Goal: Navigation & Orientation: Find specific page/section

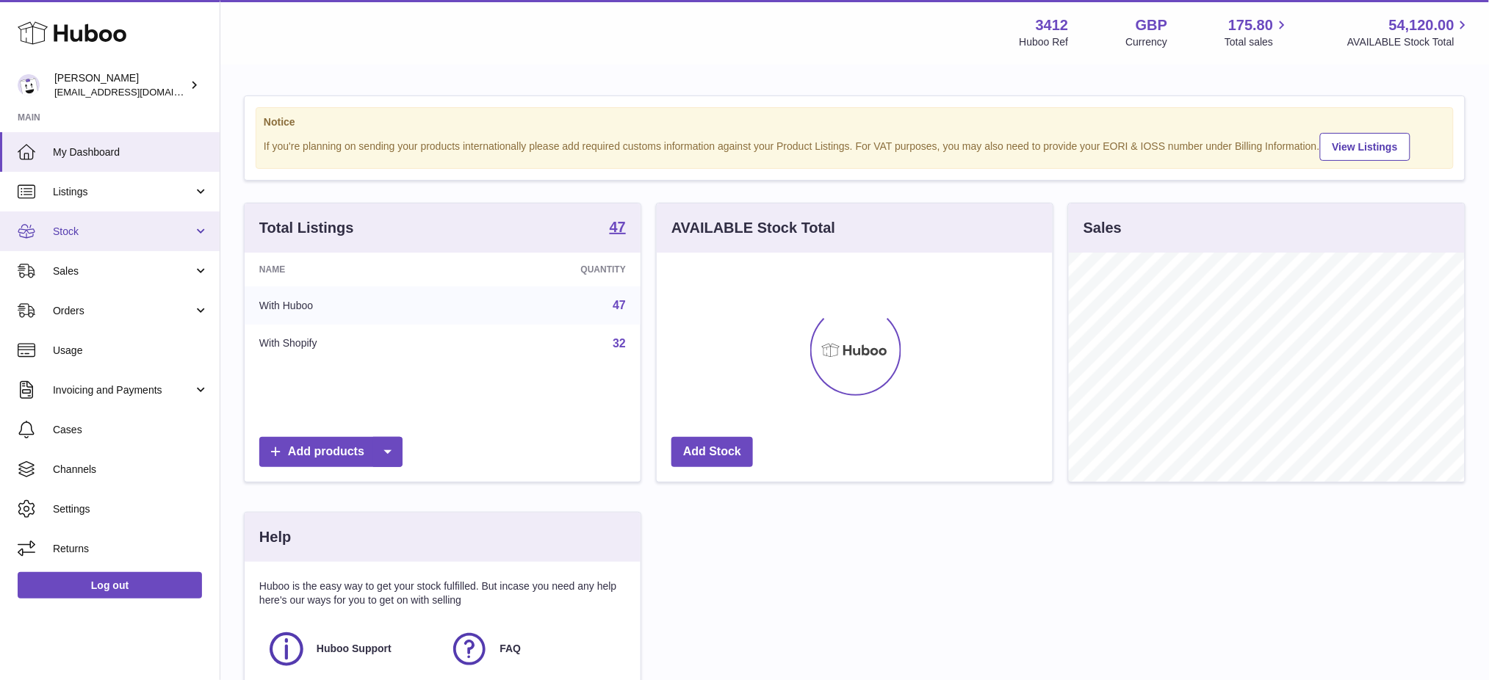
scroll to position [228, 396]
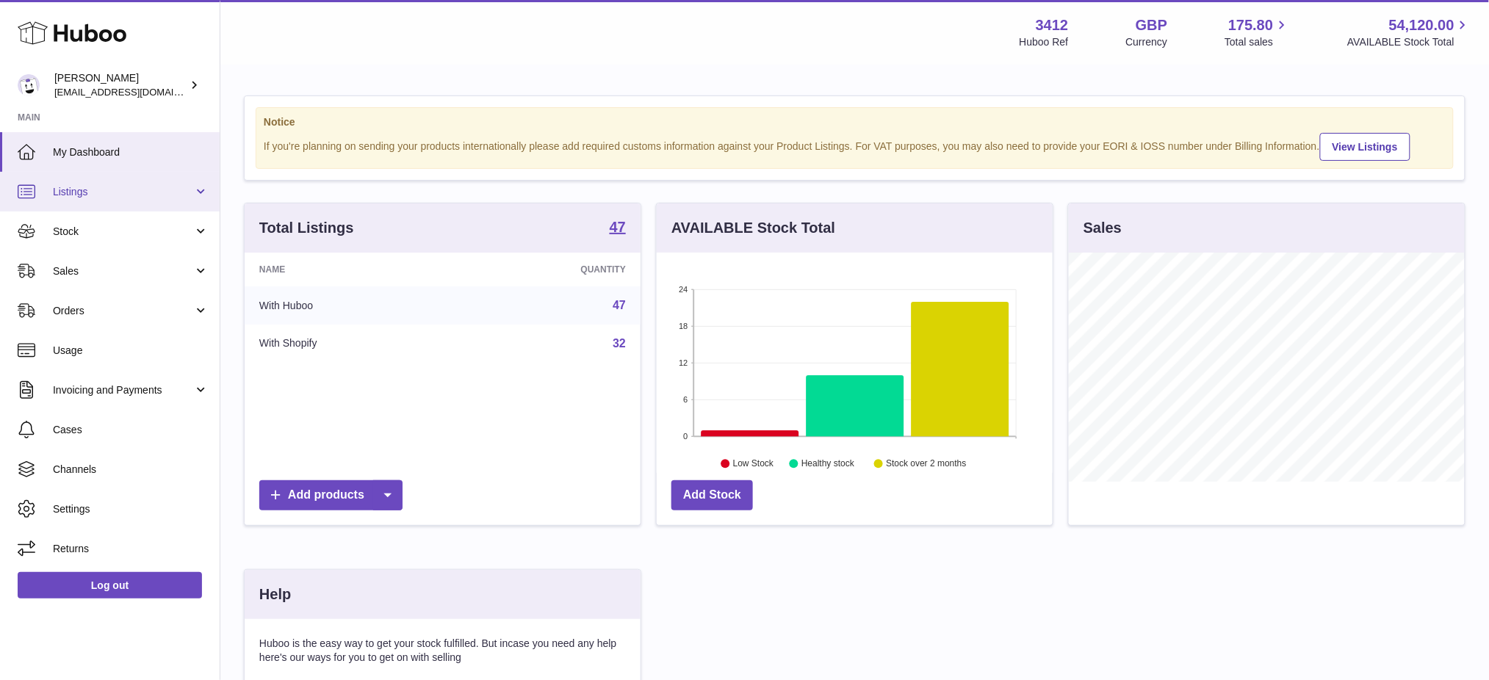
click at [86, 193] on span "Listings" at bounding box center [123, 192] width 140 height 14
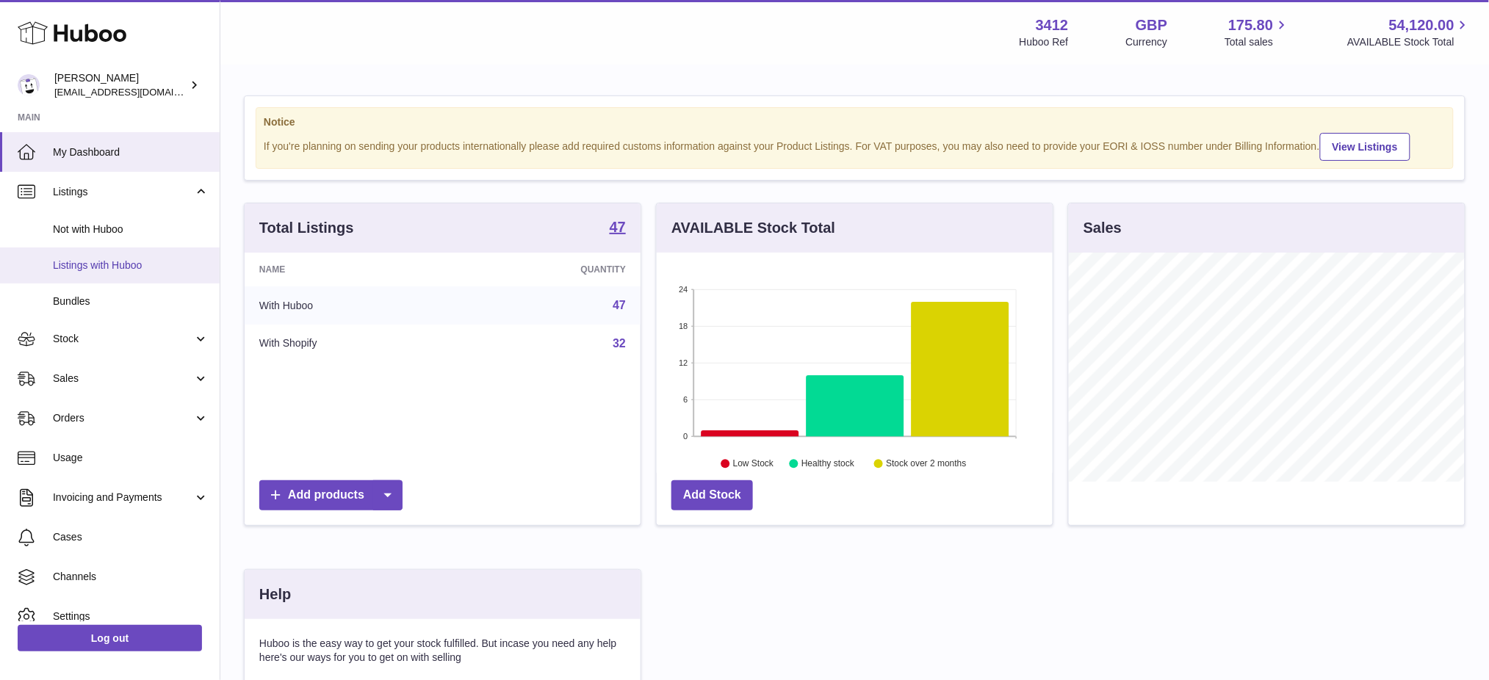
click at [122, 264] on span "Listings with Huboo" at bounding box center [131, 266] width 156 height 14
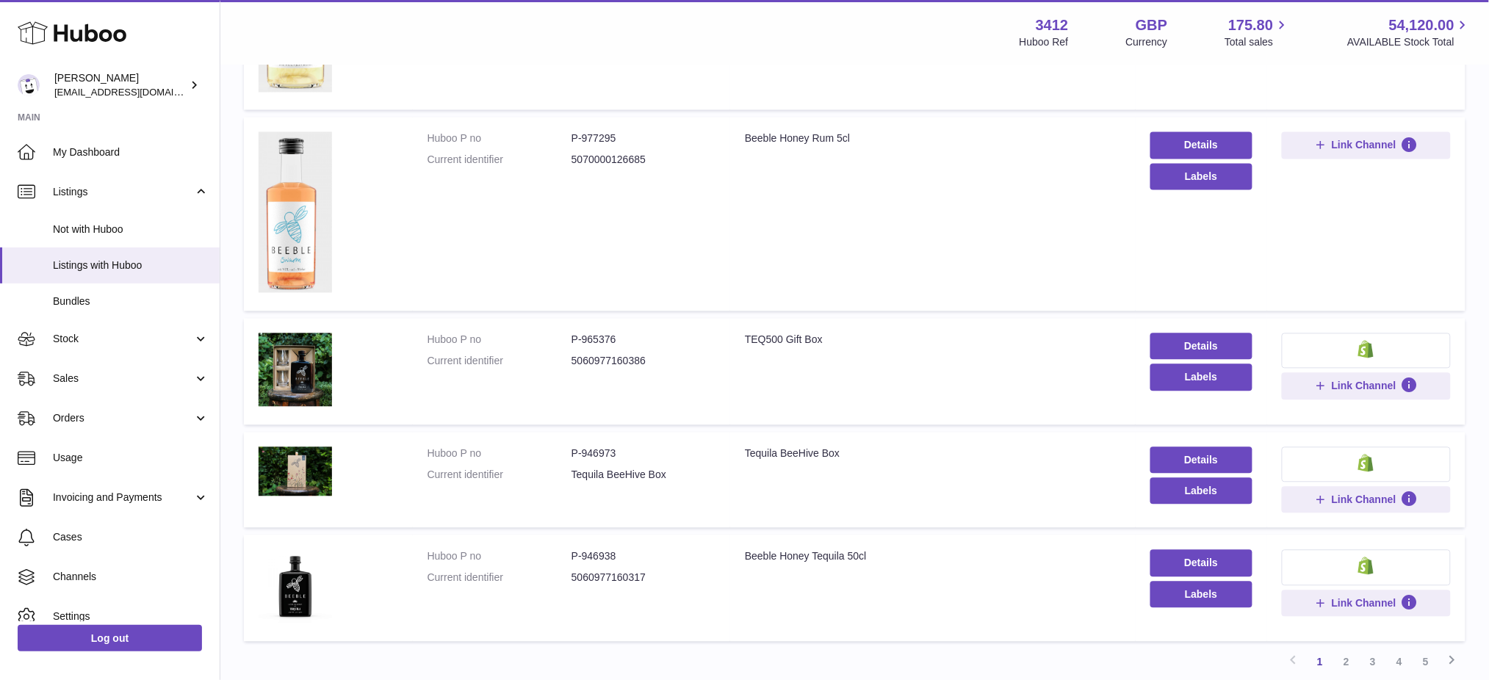
scroll to position [1100, 0]
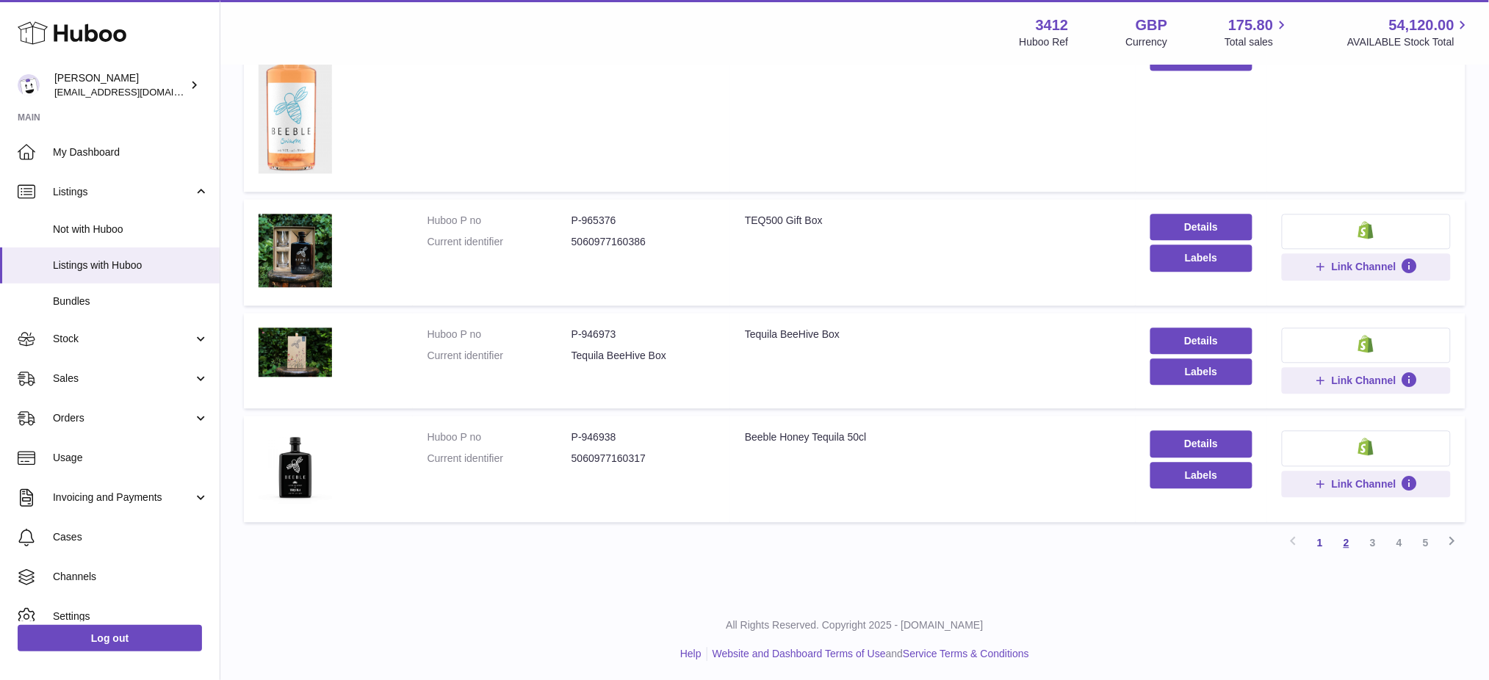
click at [1341, 541] on link "2" at bounding box center [1346, 543] width 26 height 26
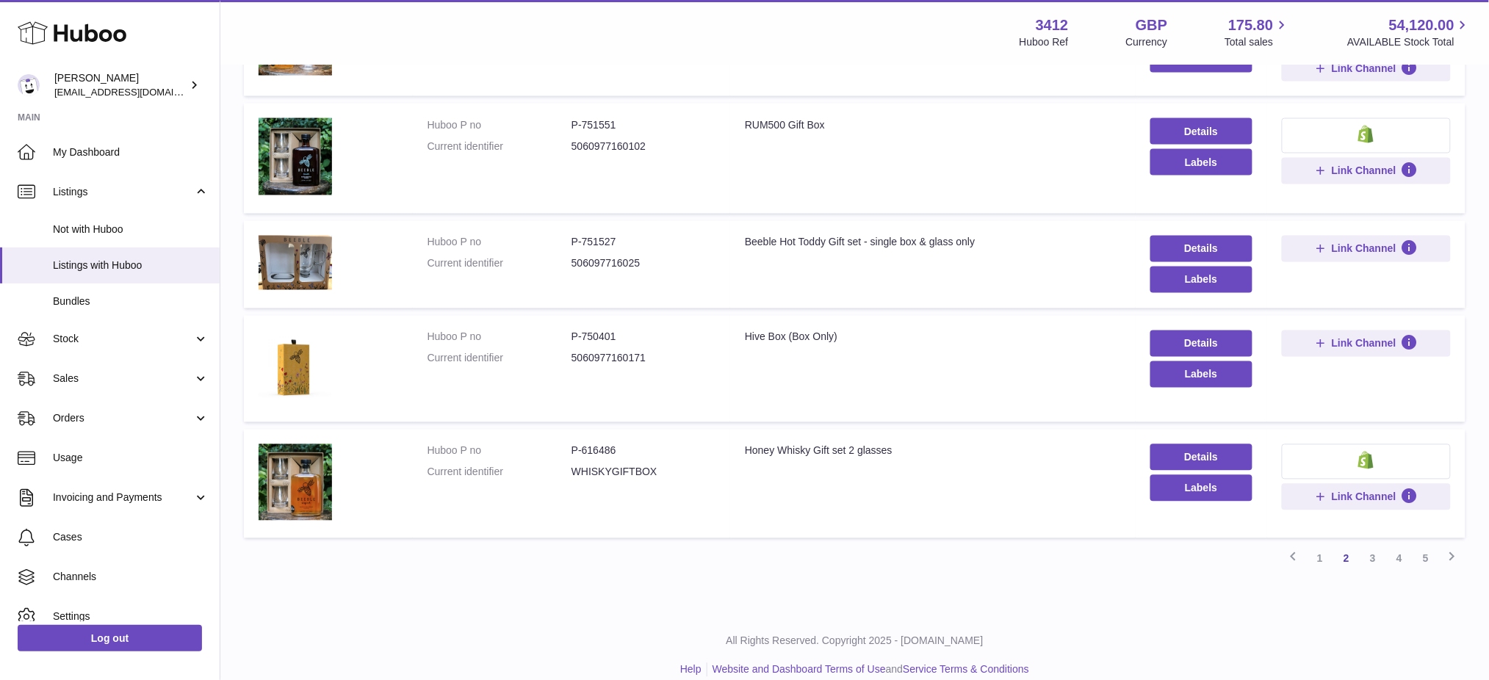
scroll to position [861, 0]
